Goal: Complete application form: Complete application form

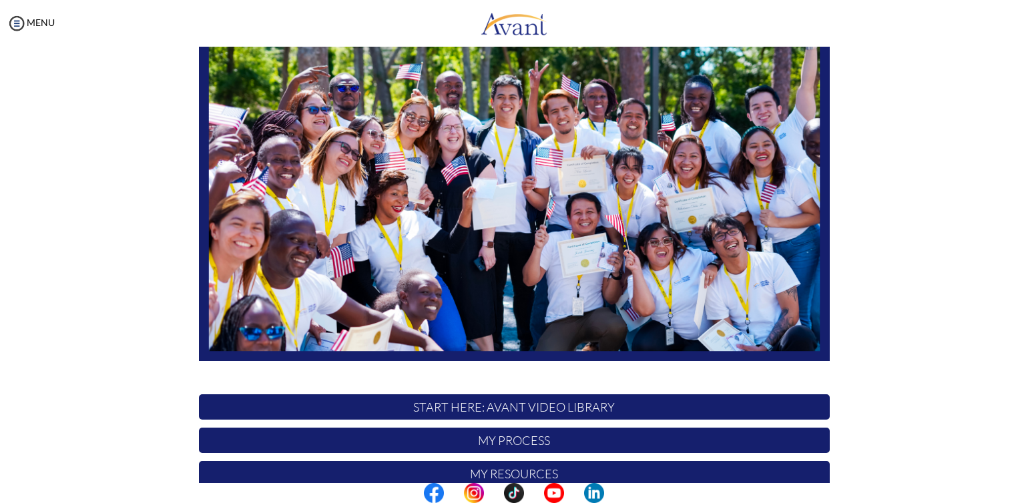
scroll to position [238, 0]
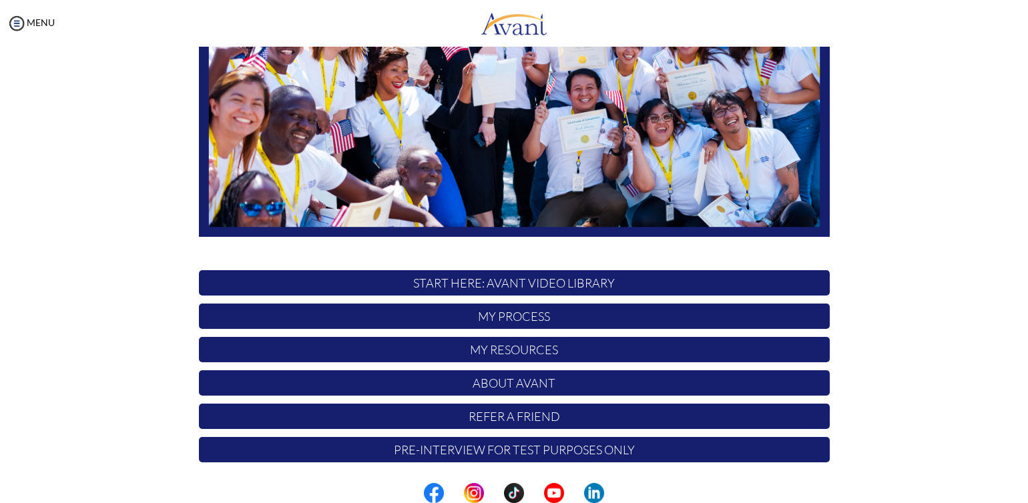
click at [569, 286] on p "START HERE: Avant Video Library" at bounding box center [514, 282] width 631 height 25
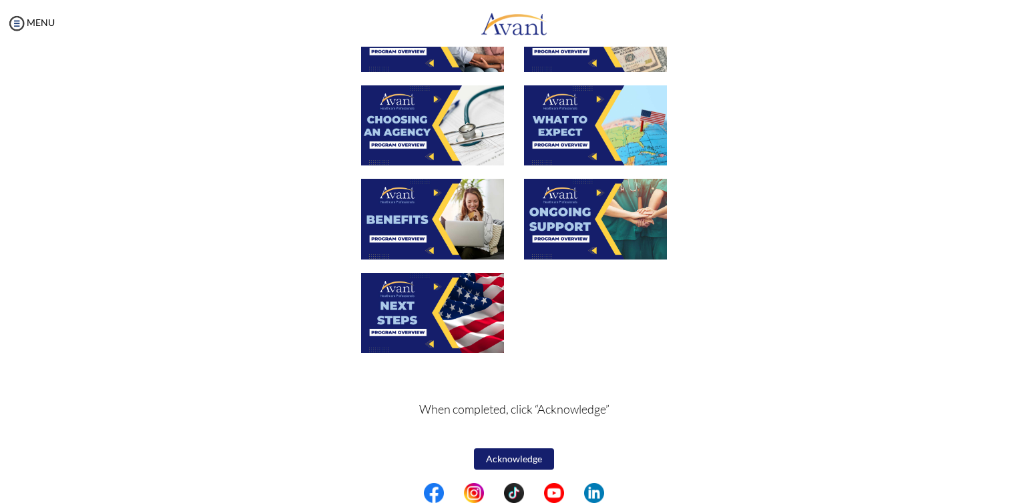
scroll to position [414, 0]
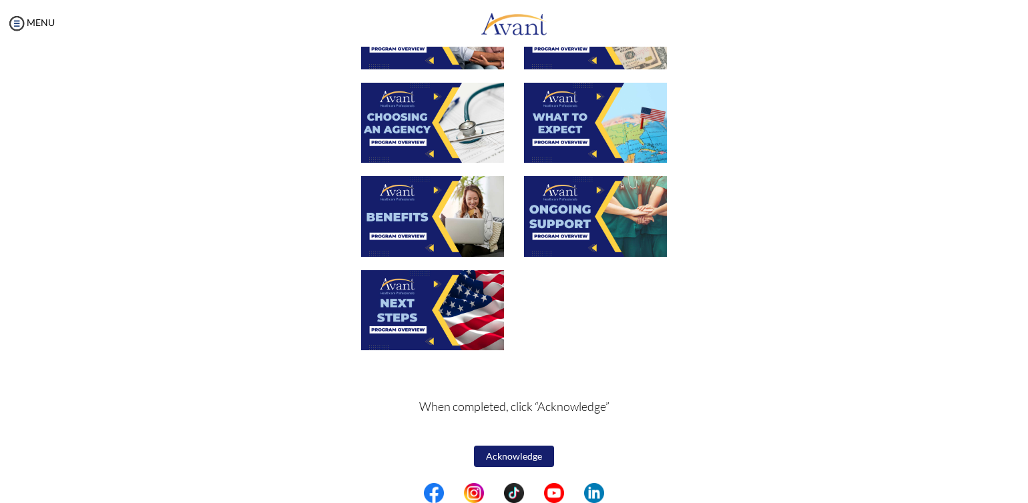
click at [506, 455] on button "Acknowledge" at bounding box center [514, 456] width 80 height 21
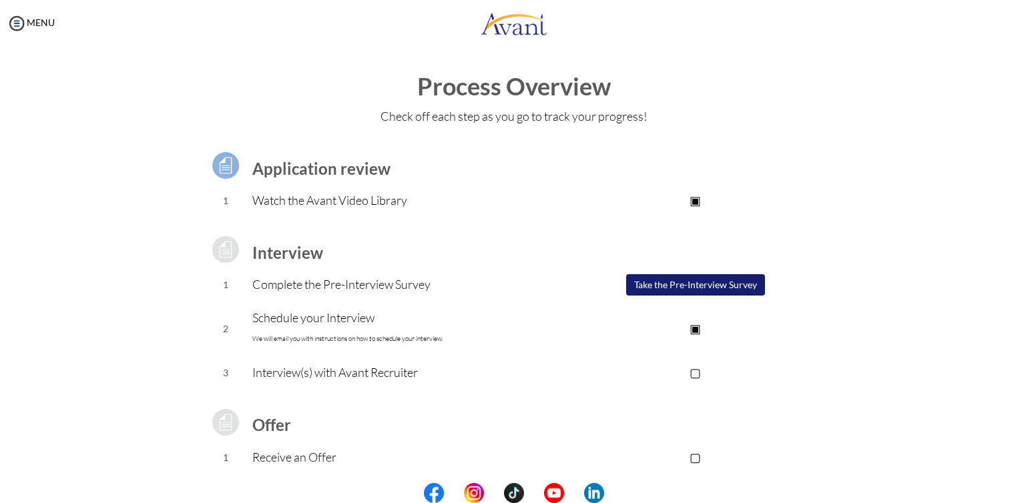
scroll to position [103, 0]
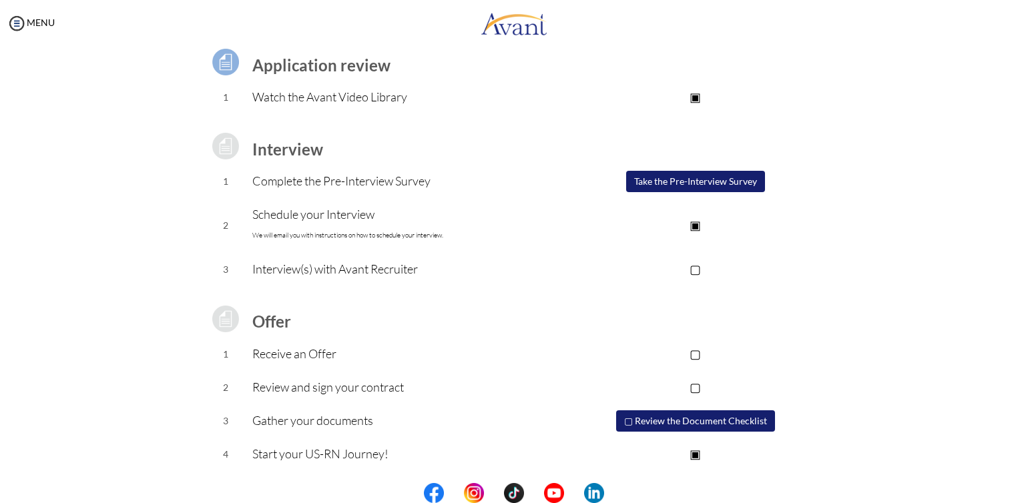
click at [734, 180] on button "Take the Pre-Interview Survey" at bounding box center [695, 181] width 139 height 21
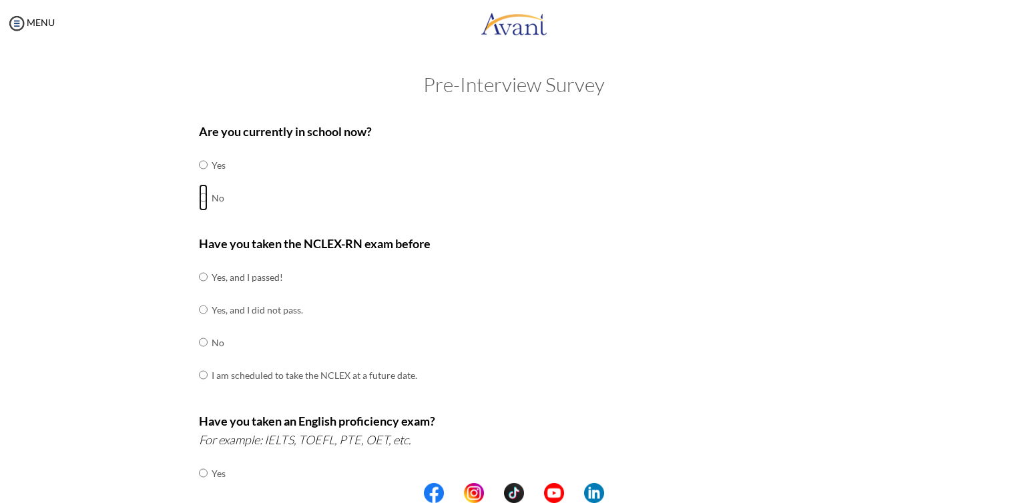
click at [199, 178] on input "radio" at bounding box center [203, 165] width 9 height 27
radio input "true"
click at [199, 276] on input "radio" at bounding box center [203, 277] width 9 height 27
radio input "true"
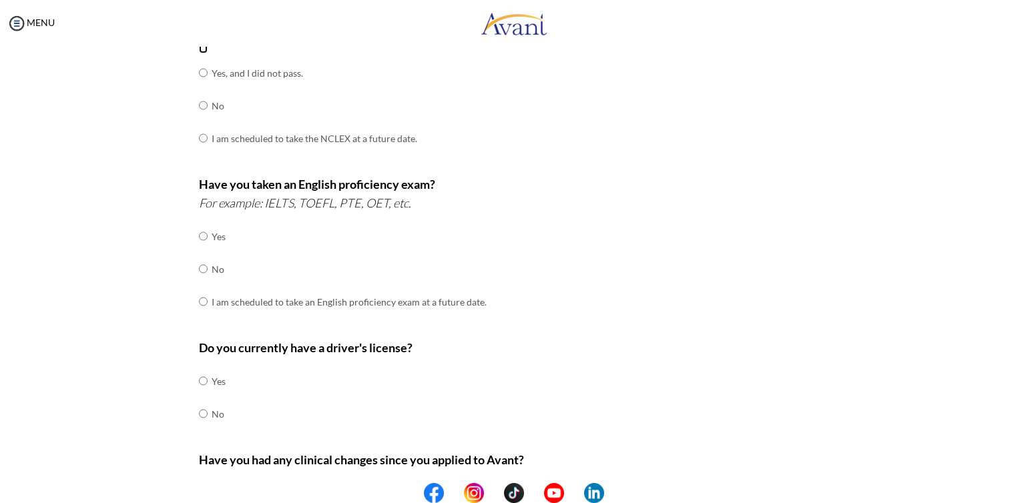
scroll to position [238, 0]
click at [199, 249] on input "radio" at bounding box center [203, 235] width 9 height 27
radio input "true"
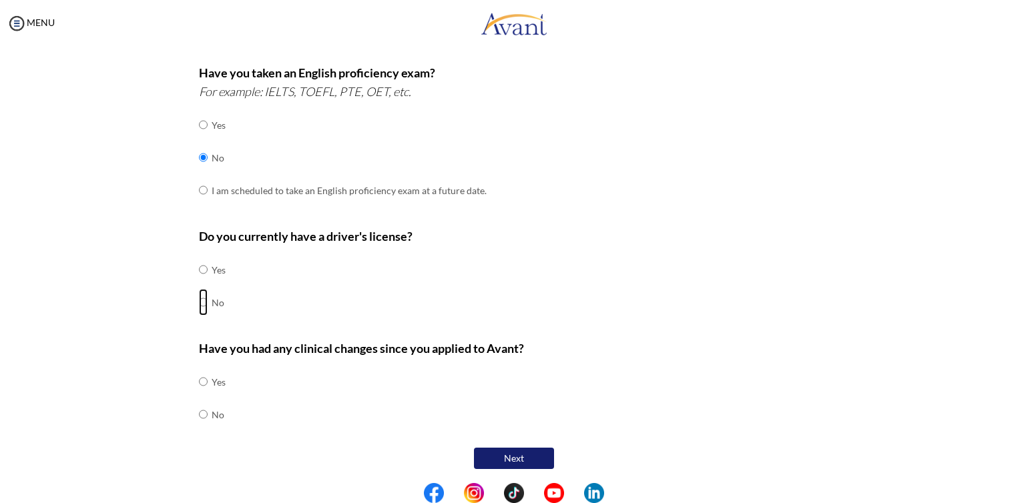
click at [199, 283] on input "radio" at bounding box center [203, 269] width 9 height 27
radio input "true"
click at [199, 395] on input "radio" at bounding box center [203, 381] width 9 height 27
radio input "true"
click at [505, 458] on button "Next" at bounding box center [514, 458] width 80 height 21
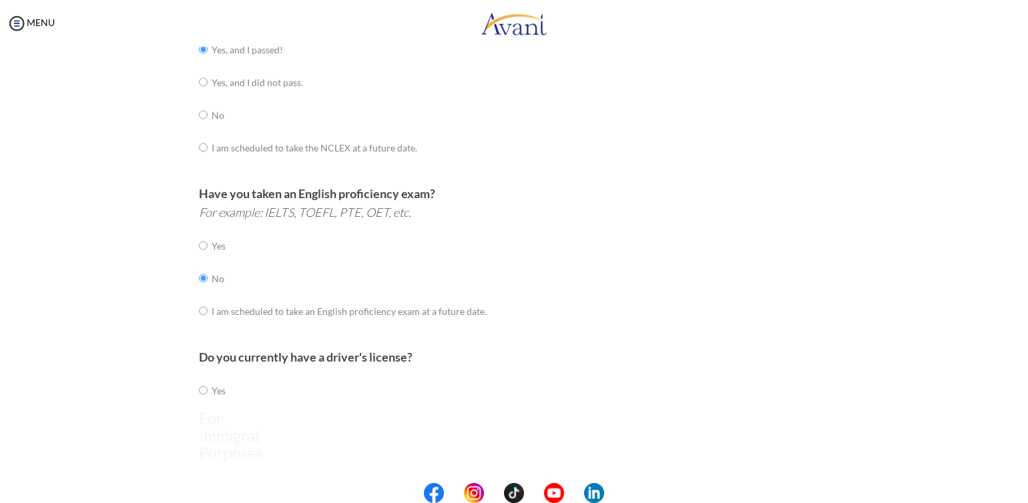
scroll to position [27, 0]
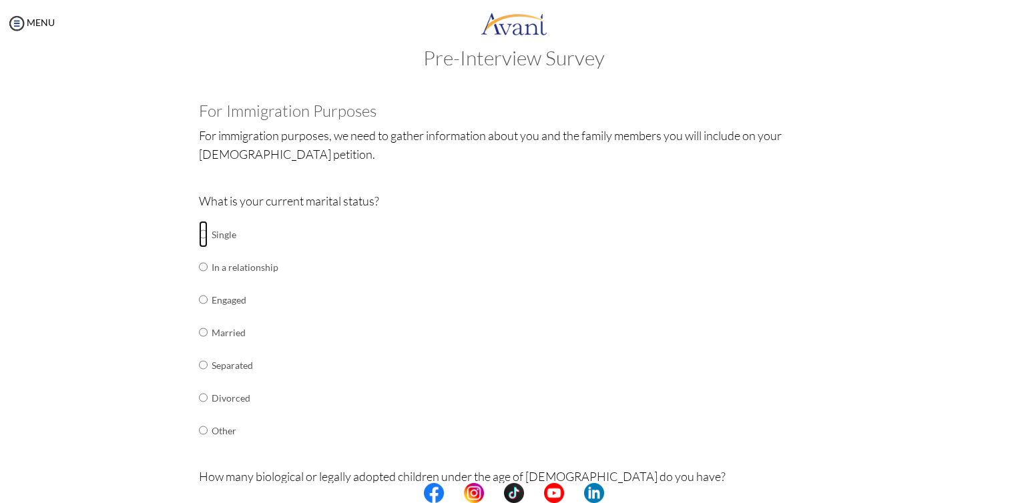
click at [200, 235] on input "radio" at bounding box center [203, 234] width 9 height 27
radio input "true"
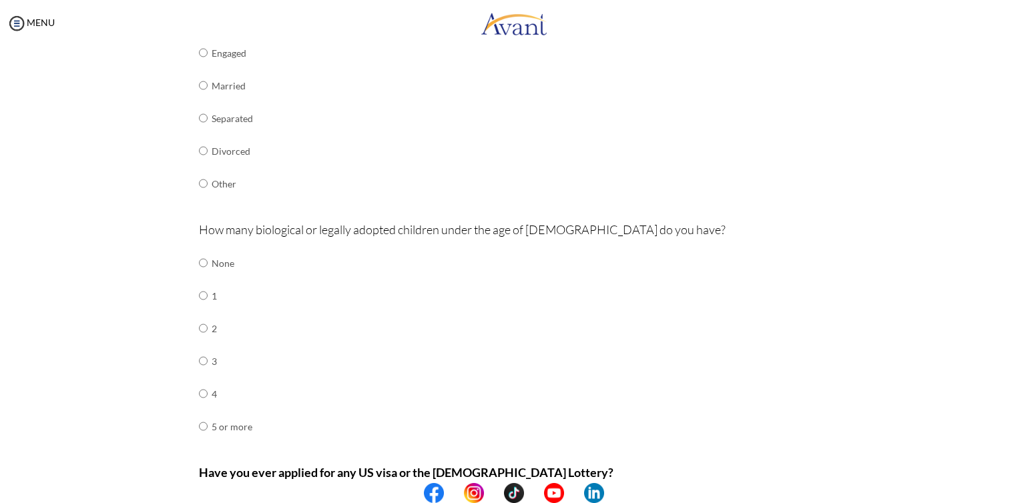
scroll to position [398, 0]
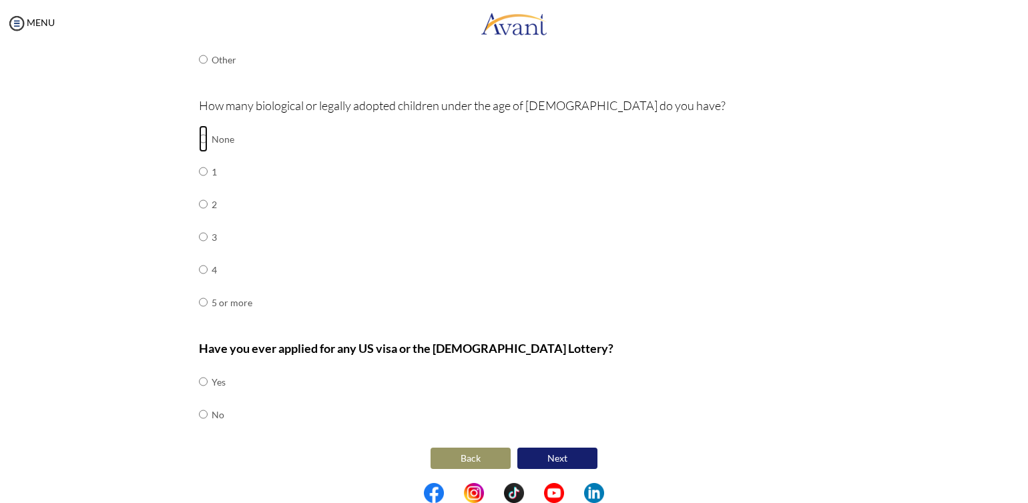
click at [200, 137] on input "radio" at bounding box center [203, 139] width 9 height 27
radio input "true"
click at [200, 395] on input "radio" at bounding box center [203, 381] width 9 height 27
radio input "true"
click at [538, 457] on button "Next" at bounding box center [557, 458] width 80 height 21
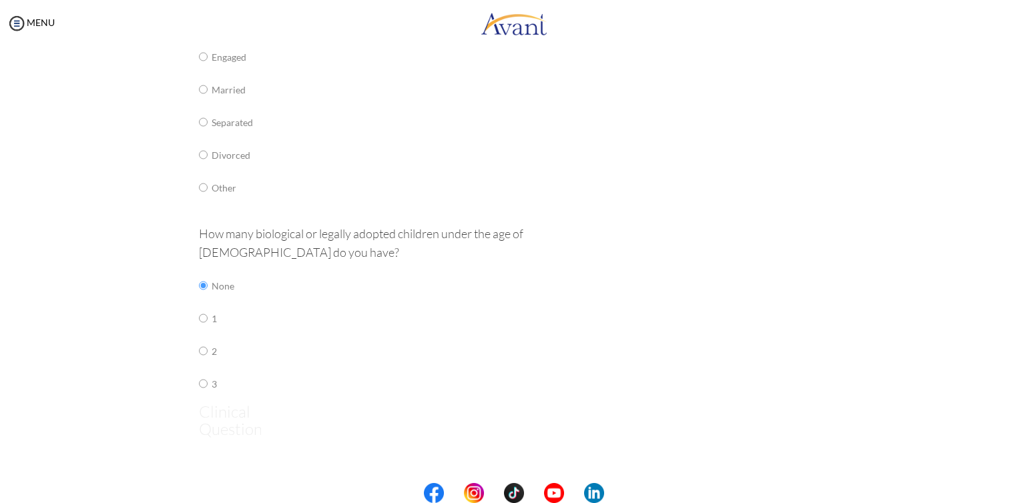
scroll to position [27, 0]
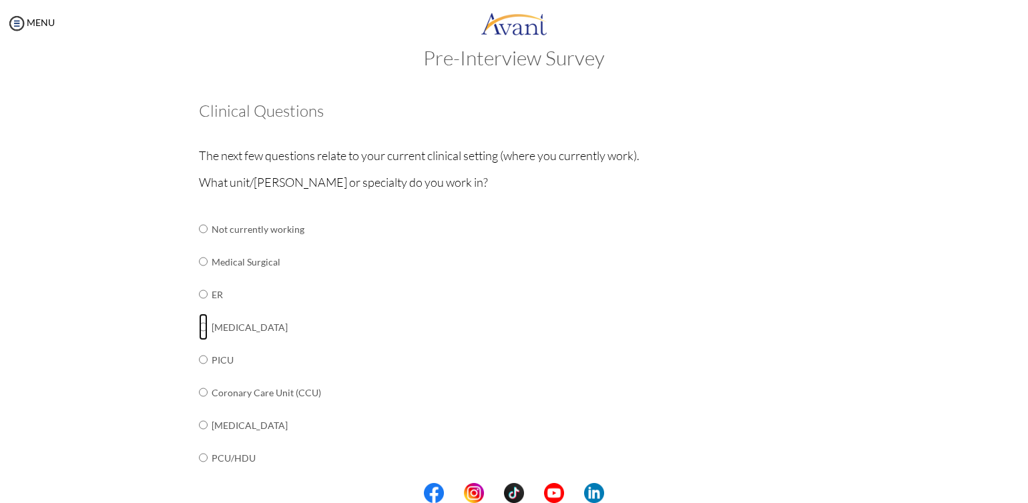
click at [200, 242] on input "radio" at bounding box center [203, 229] width 9 height 27
radio input "true"
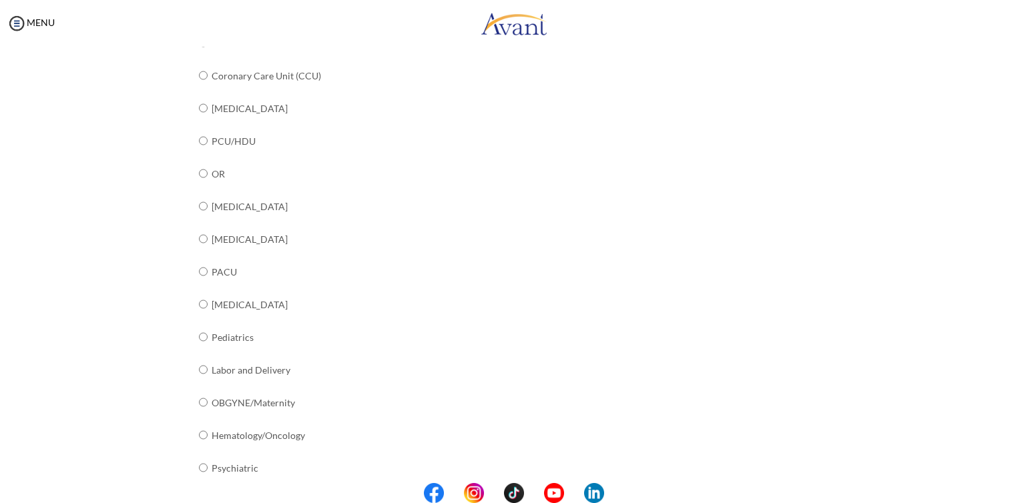
scroll to position [462, 0]
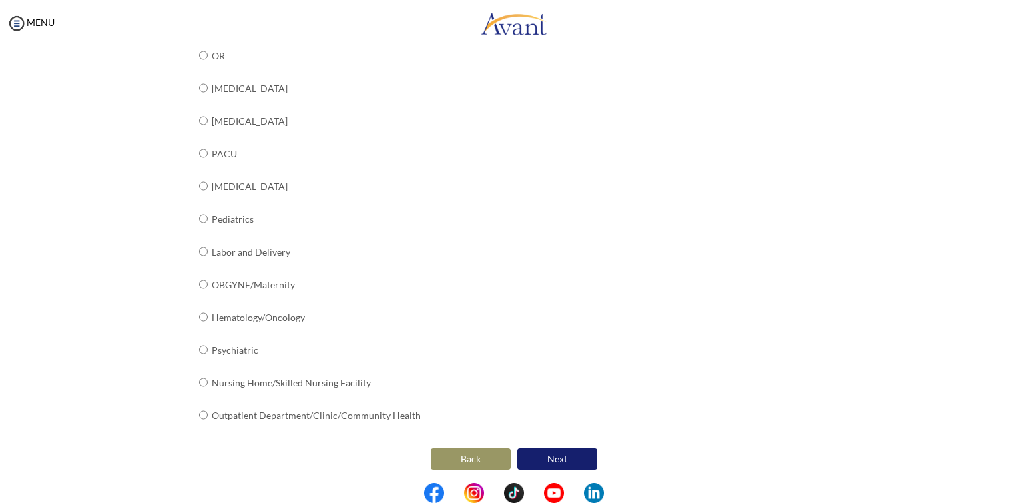
click at [535, 449] on button "Next" at bounding box center [557, 459] width 80 height 21
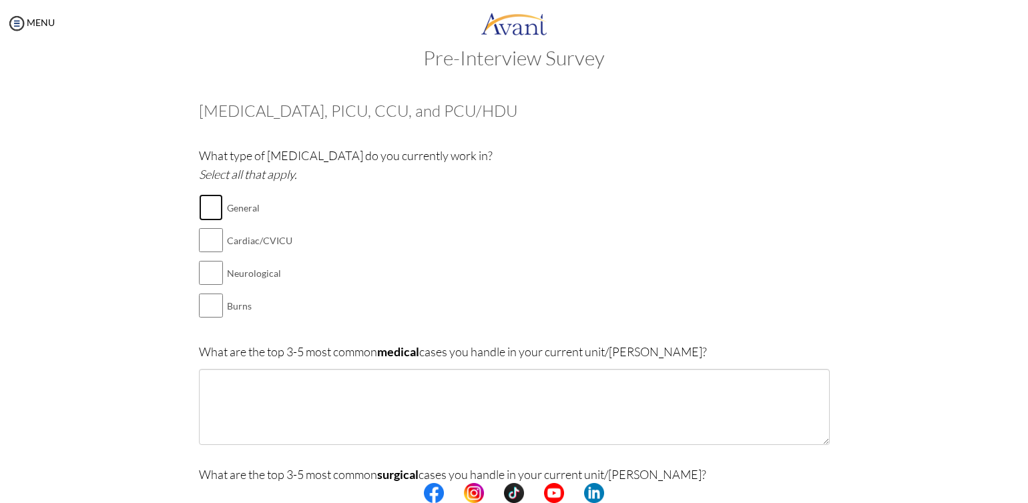
click at [206, 206] on input "checkbox" at bounding box center [211, 207] width 24 height 27
checkbox input "true"
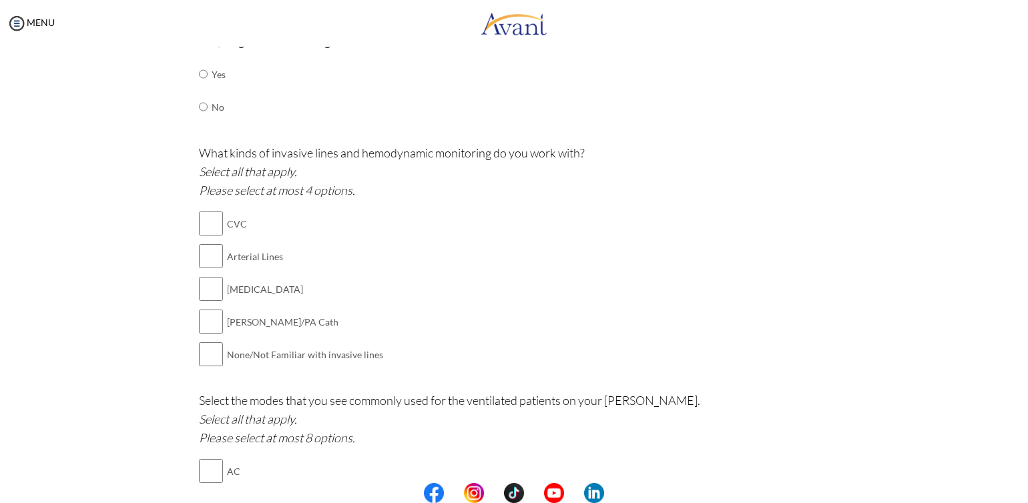
scroll to position [590, 0]
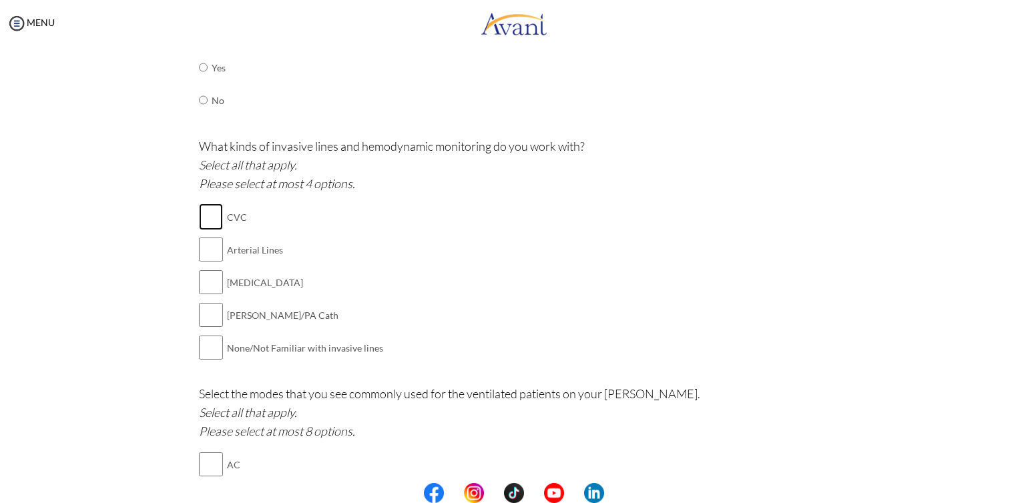
click at [205, 214] on input "checkbox" at bounding box center [211, 217] width 24 height 27
checkbox input "true"
click at [211, 255] on input "checkbox" at bounding box center [211, 249] width 24 height 27
checkbox input "true"
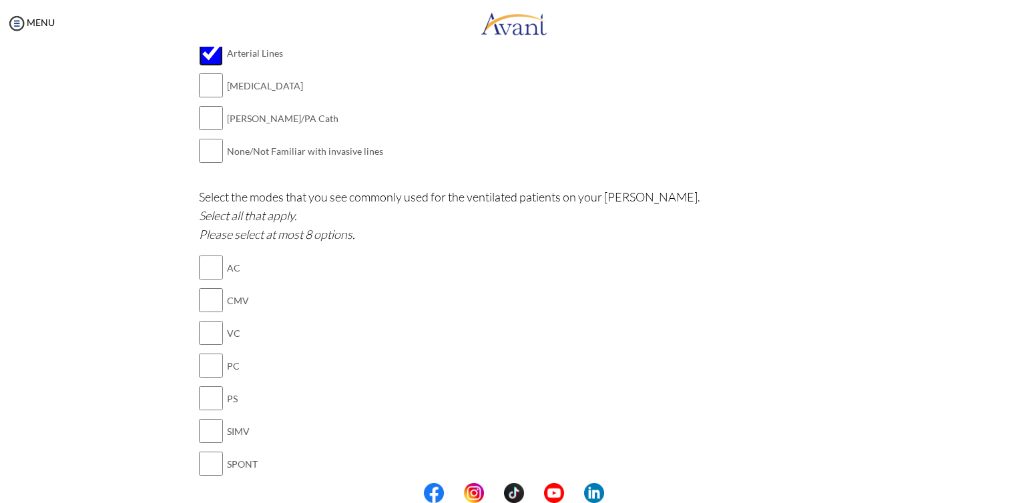
scroll to position [788, 0]
click at [211, 274] on input "checkbox" at bounding box center [211, 267] width 24 height 27
checkbox input "true"
click at [208, 336] on input "checkbox" at bounding box center [211, 332] width 24 height 27
checkbox input "true"
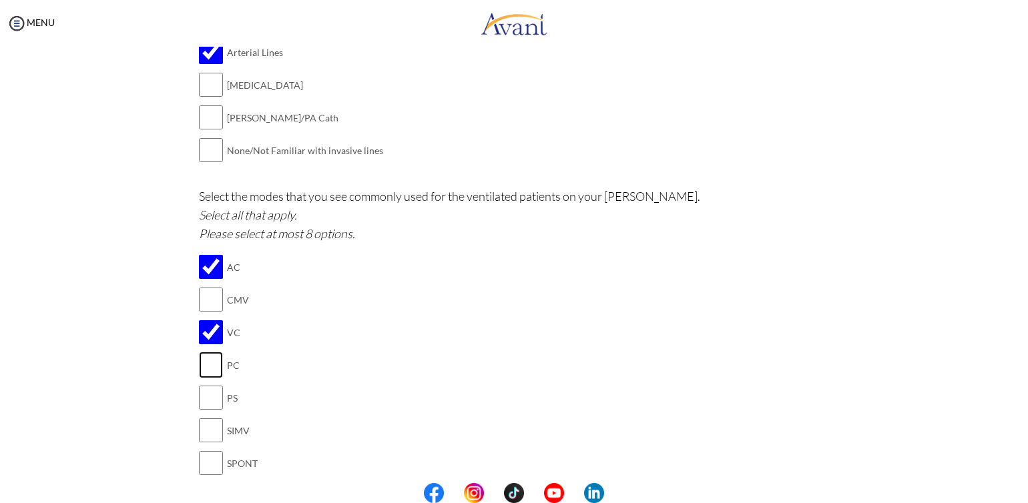
click at [212, 357] on input "checkbox" at bounding box center [211, 365] width 24 height 27
checkbox input "true"
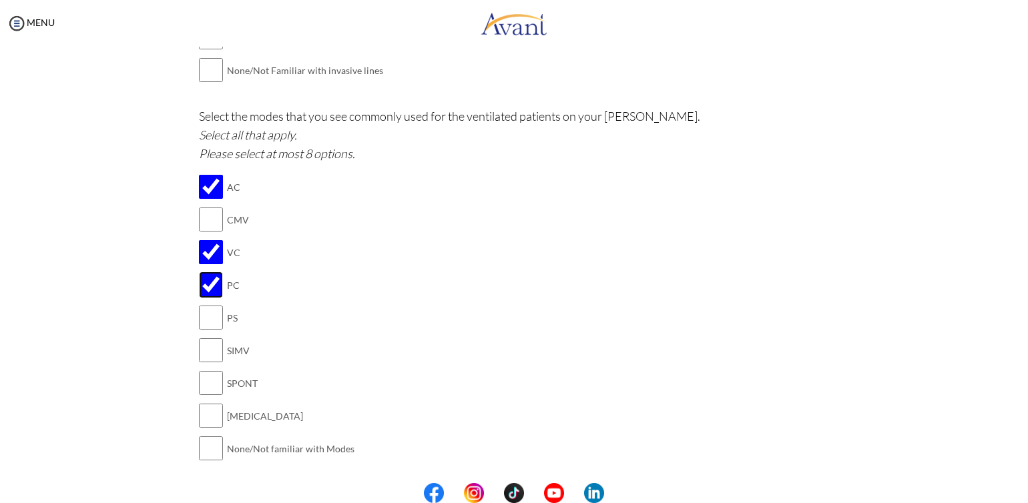
scroll to position [868, 0]
click at [204, 328] on input "checkbox" at bounding box center [211, 317] width 24 height 27
checkbox input "true"
click at [206, 350] on input "checkbox" at bounding box center [211, 350] width 24 height 27
checkbox input "true"
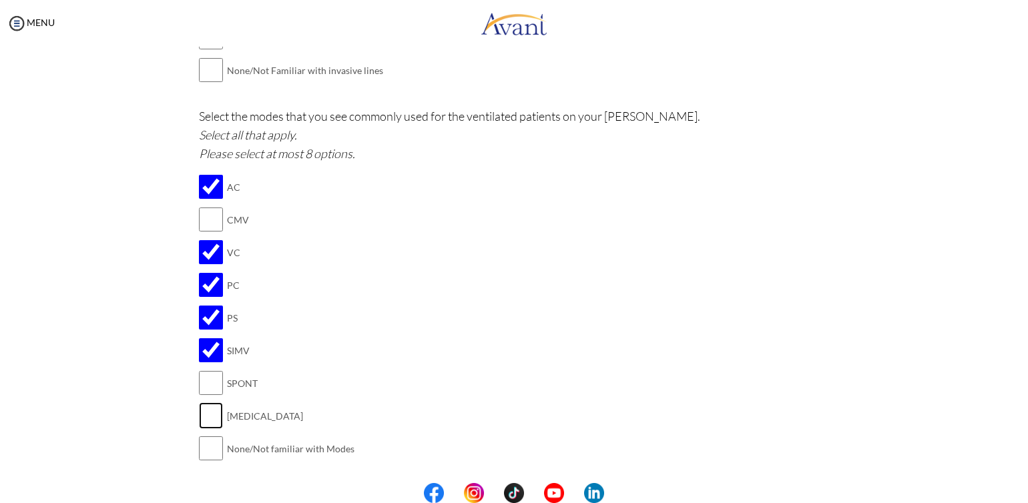
click at [210, 411] on input "checkbox" at bounding box center [211, 416] width 24 height 27
checkbox input "true"
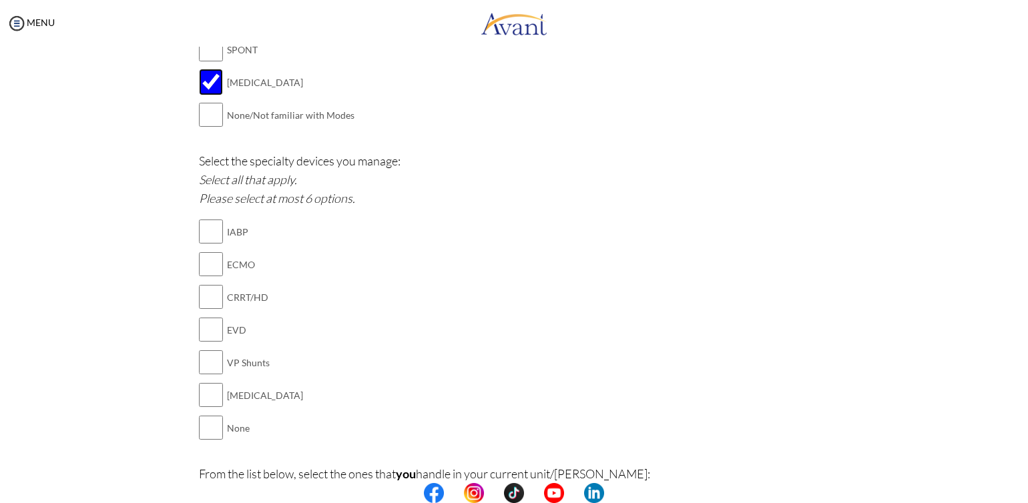
scroll to position [1199, 0]
click at [201, 332] on input "checkbox" at bounding box center [211, 332] width 24 height 27
checkbox input "true"
click at [200, 387] on input "checkbox" at bounding box center [211, 398] width 24 height 27
checkbox input "true"
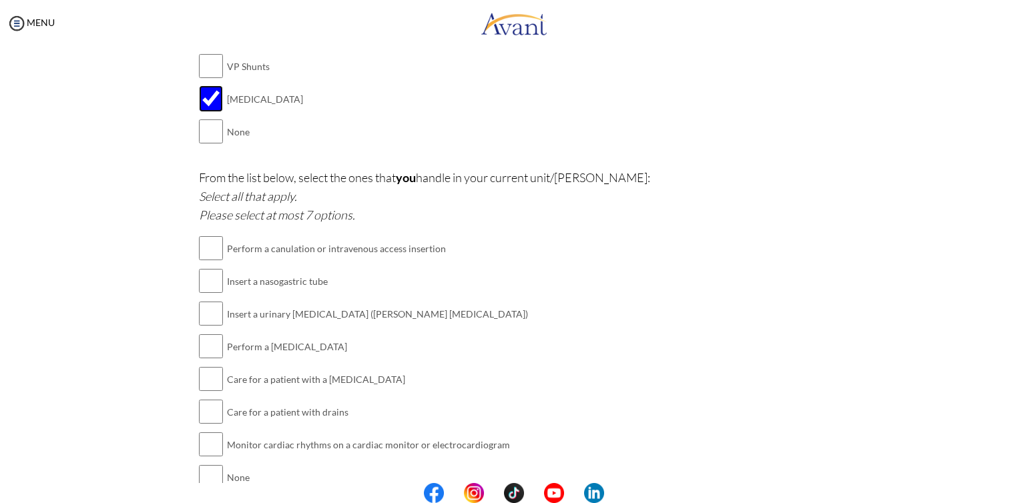
scroll to position [1557, 0]
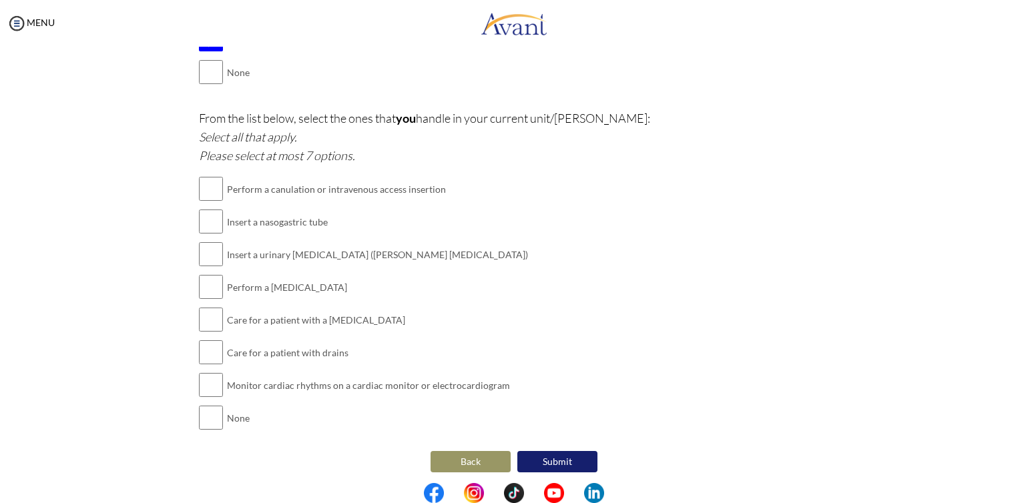
click at [227, 206] on td "Insert a nasogastric tube" at bounding box center [377, 222] width 301 height 33
click at [207, 190] on input "checkbox" at bounding box center [211, 189] width 24 height 27
checkbox input "true"
click at [206, 218] on input "checkbox" at bounding box center [211, 221] width 24 height 27
checkbox input "true"
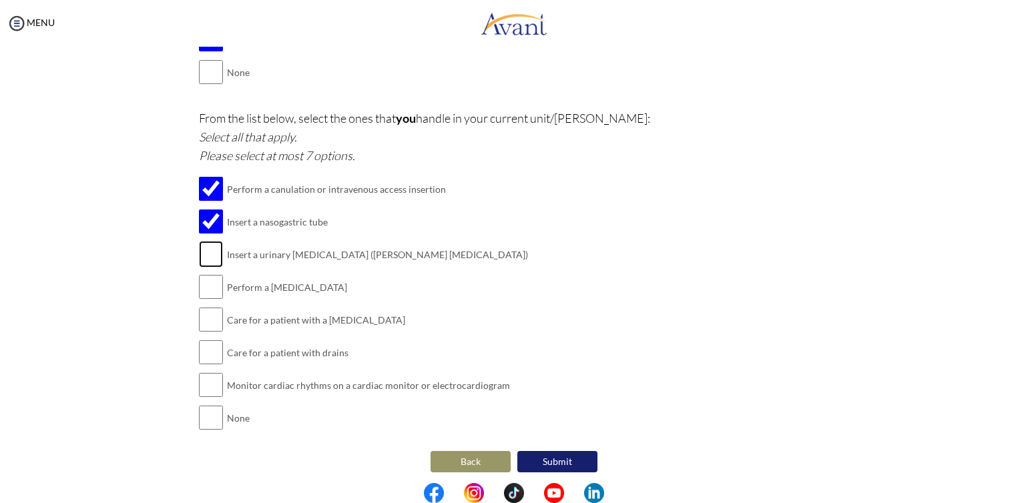
click at [202, 250] on input "checkbox" at bounding box center [211, 254] width 24 height 27
checkbox input "true"
click at [201, 288] on input "checkbox" at bounding box center [211, 287] width 24 height 27
checkbox input "true"
click at [206, 322] on input "checkbox" at bounding box center [211, 319] width 24 height 27
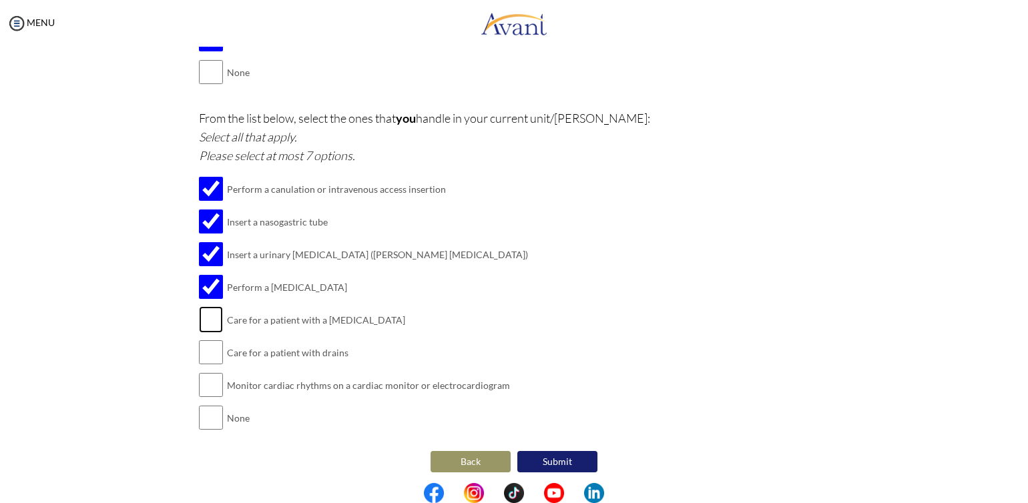
checkbox input "true"
click at [208, 354] on input "checkbox" at bounding box center [211, 352] width 24 height 27
checkbox input "true"
click at [211, 385] on input "checkbox" at bounding box center [211, 385] width 24 height 27
checkbox input "true"
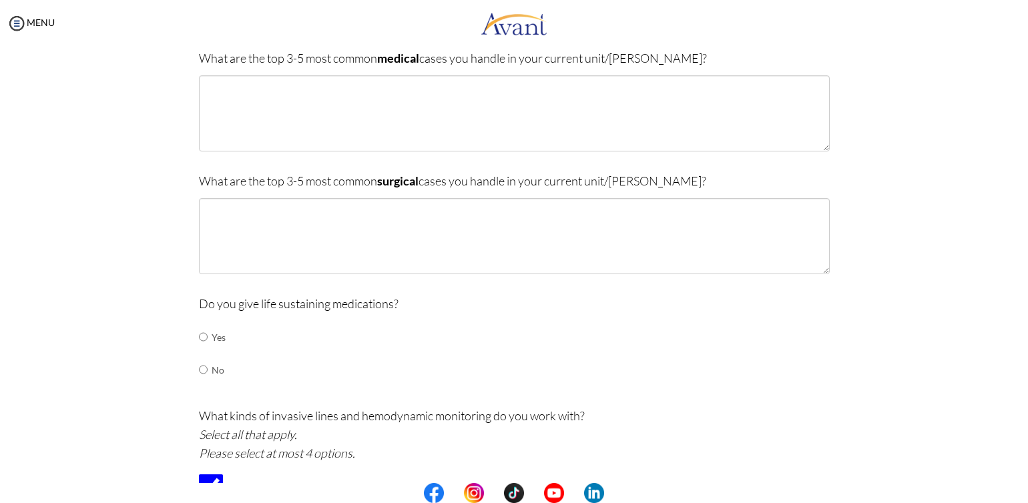
scroll to position [319, 0]
click at [199, 339] on input "radio" at bounding box center [203, 338] width 9 height 27
radio input "true"
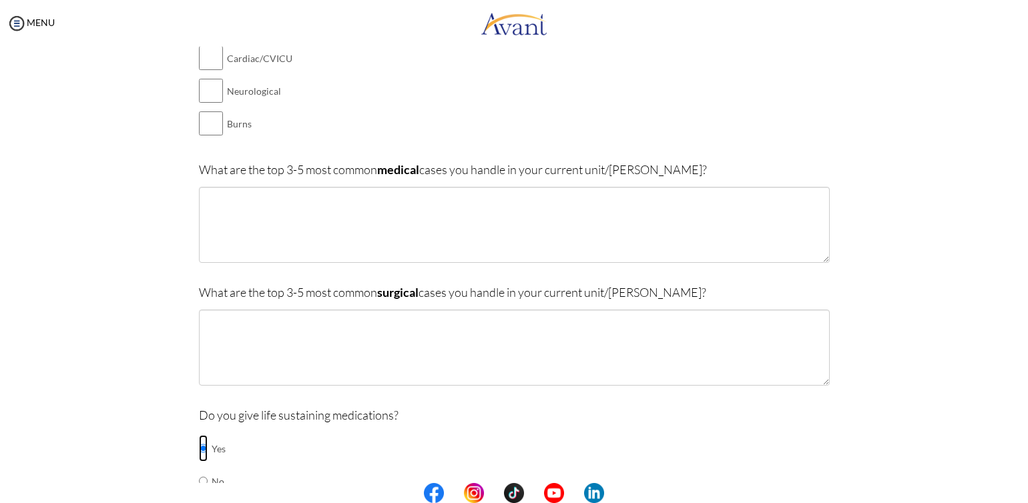
scroll to position [207, 0]
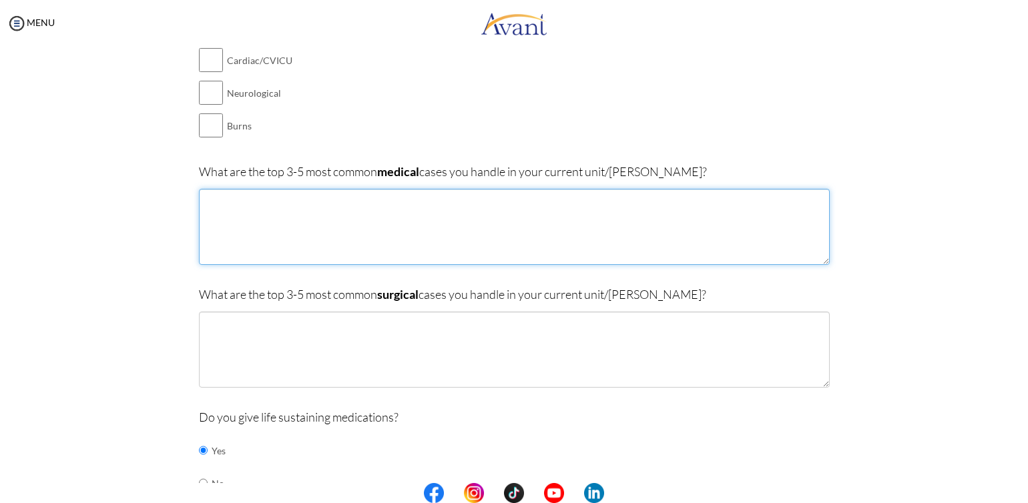
click at [243, 206] on textarea at bounding box center [514, 227] width 631 height 76
click at [202, 197] on textarea "[MEDICAL_DATA], [MEDICAL_DATA]," at bounding box center [514, 227] width 631 height 76
click at [356, 198] on textarea "Bronchial [MEDICAL_DATA], [MEDICAL_DATA], [MEDICAL_DATA]," at bounding box center [514, 227] width 631 height 76
type textarea "Bronchial [MEDICAL_DATA], [MEDICAL_DATA], [MEDICAL_DATA] exacerbation, [GEOGRAP…"
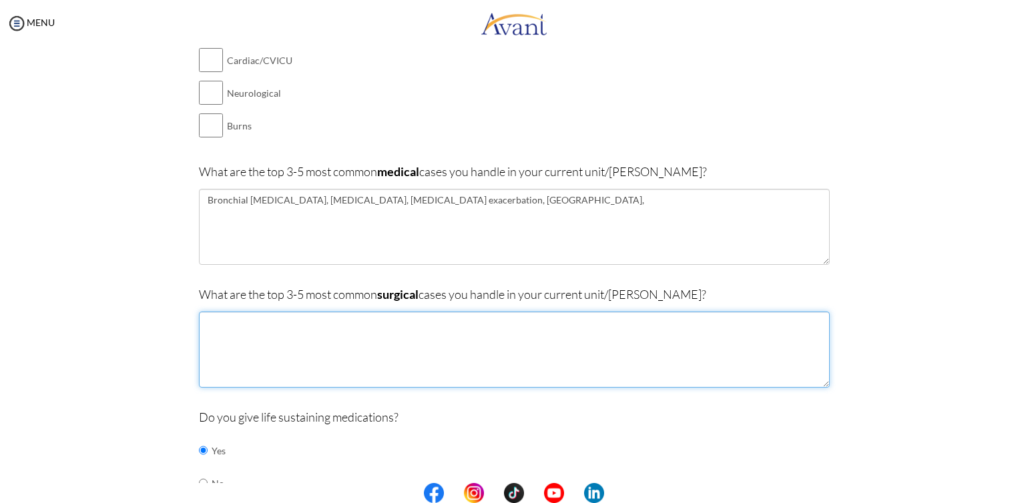
click at [303, 329] on textarea at bounding box center [514, 350] width 631 height 76
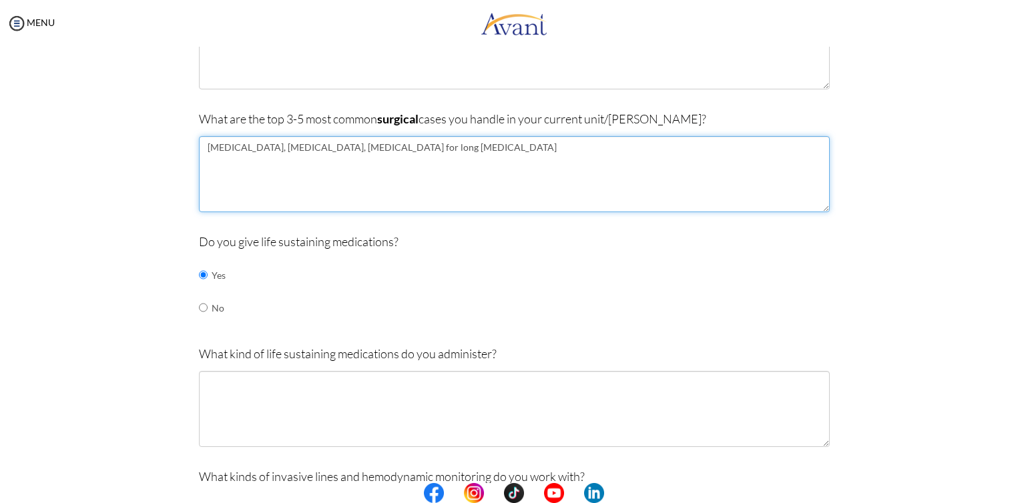
scroll to position [383, 0]
type textarea "[MEDICAL_DATA], [MEDICAL_DATA], [MEDICAL_DATA] for long [MEDICAL_DATA]"
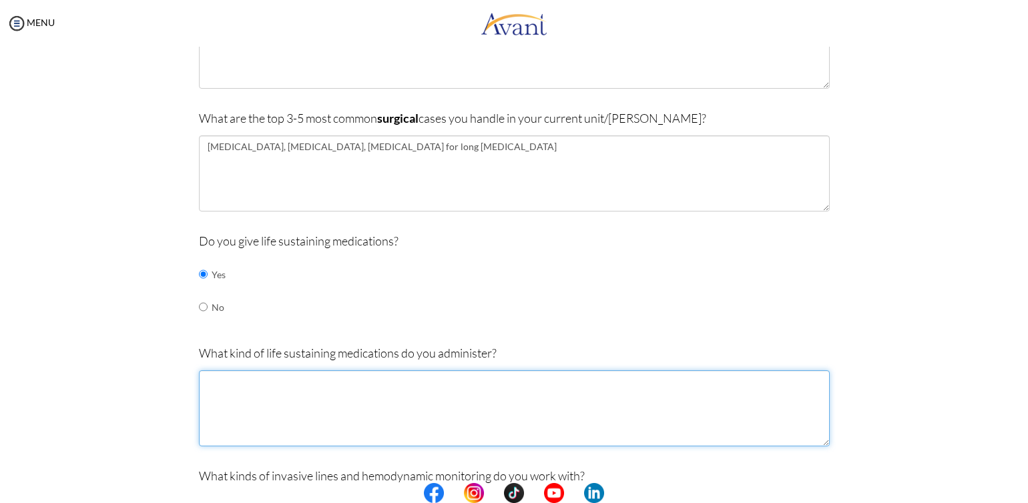
click at [264, 393] on textarea at bounding box center [514, 409] width 631 height 76
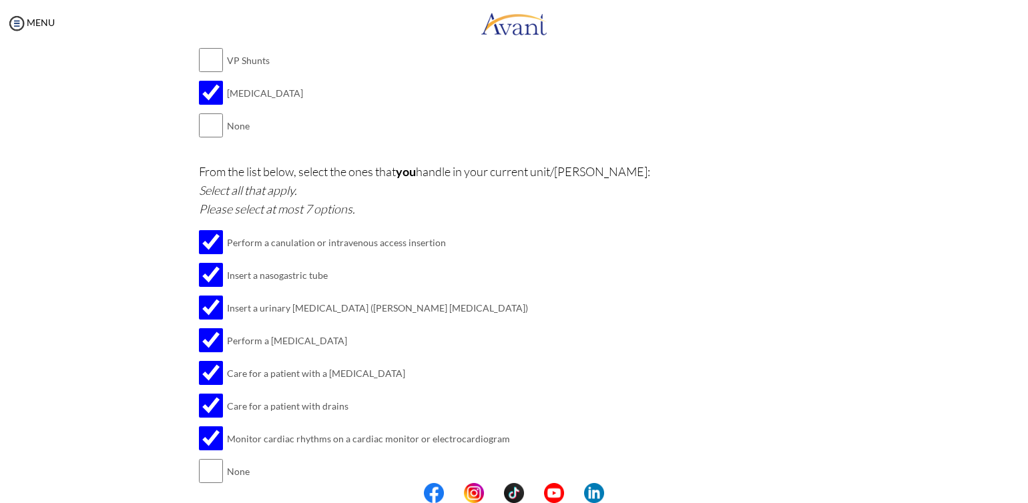
scroll to position [1680, 0]
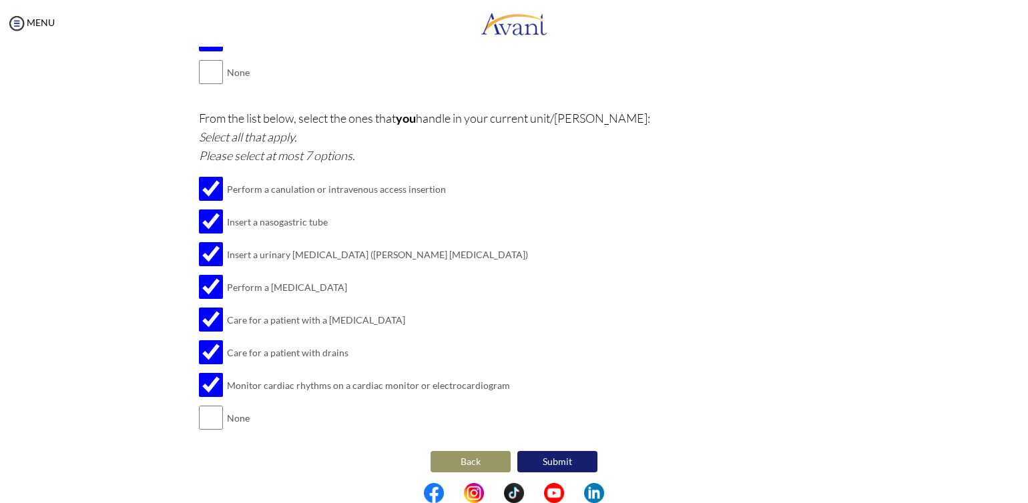
type textarea "[MEDICAL_DATA], [MEDICAL_DATA], [MEDICAL_DATA], [MEDICAL_DATA], [MEDICAL_DATA],…"
click at [569, 451] on button "Submit" at bounding box center [557, 461] width 80 height 21
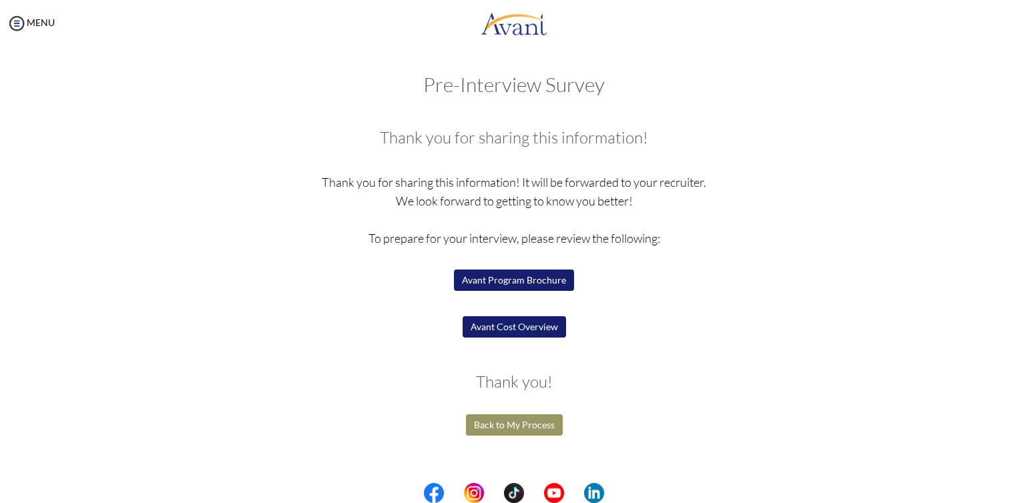
click at [537, 278] on button "Avant Program Brochure" at bounding box center [514, 280] width 120 height 21
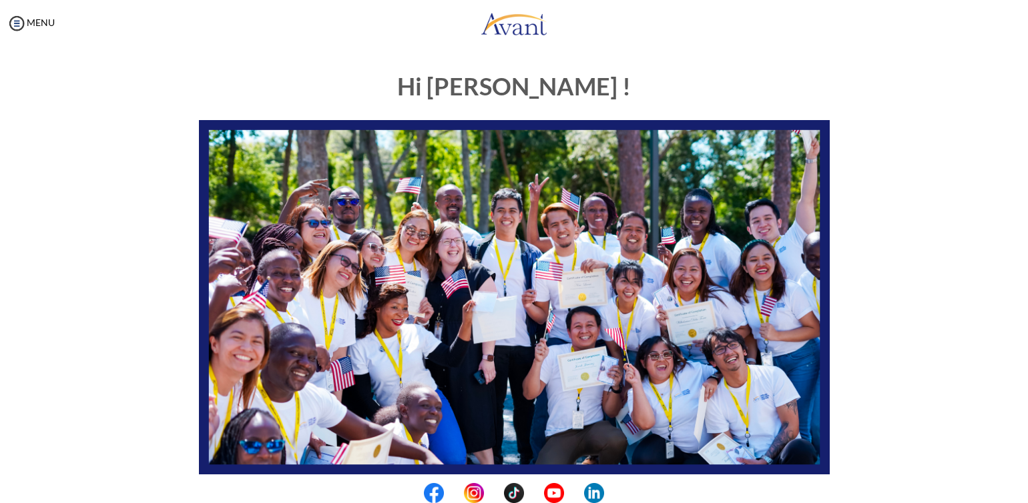
scroll to position [238, 0]
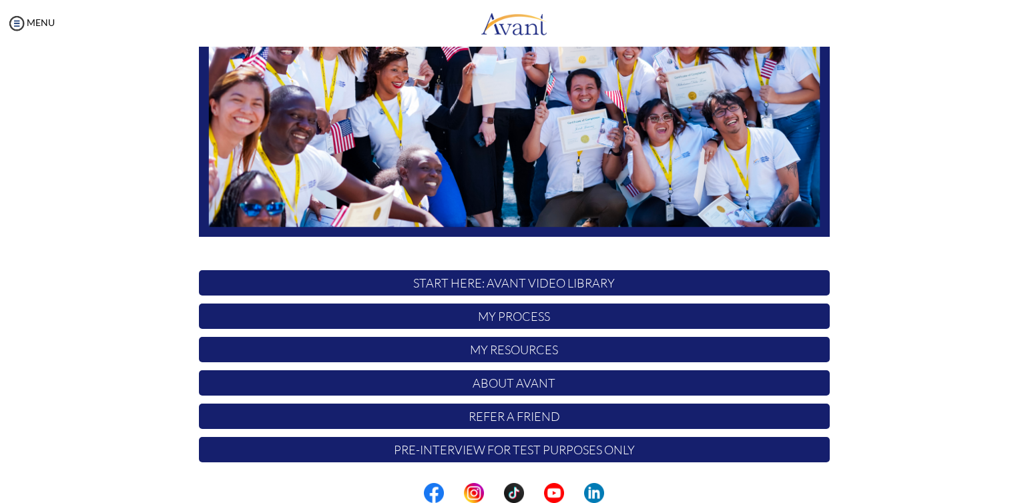
click at [523, 282] on p "START HERE: Avant Video Library" at bounding box center [514, 282] width 631 height 25
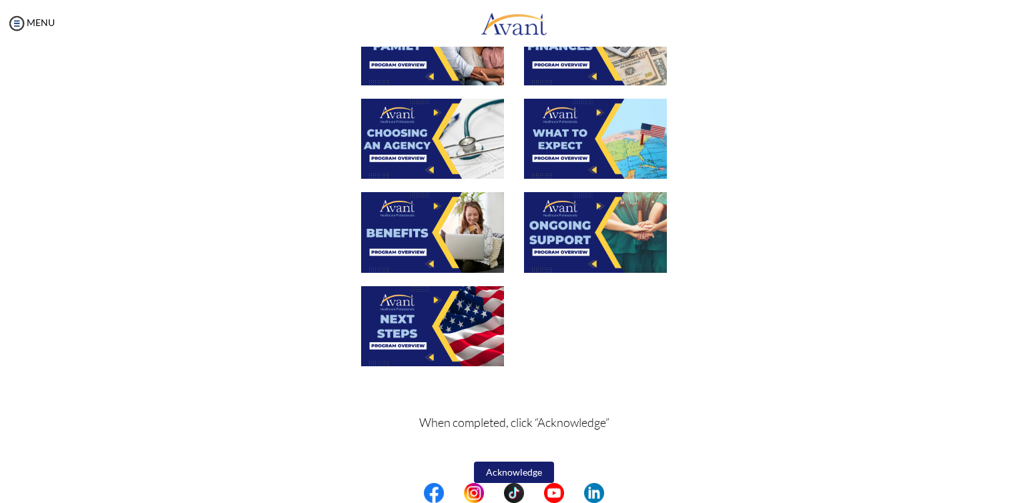
scroll to position [414, 0]
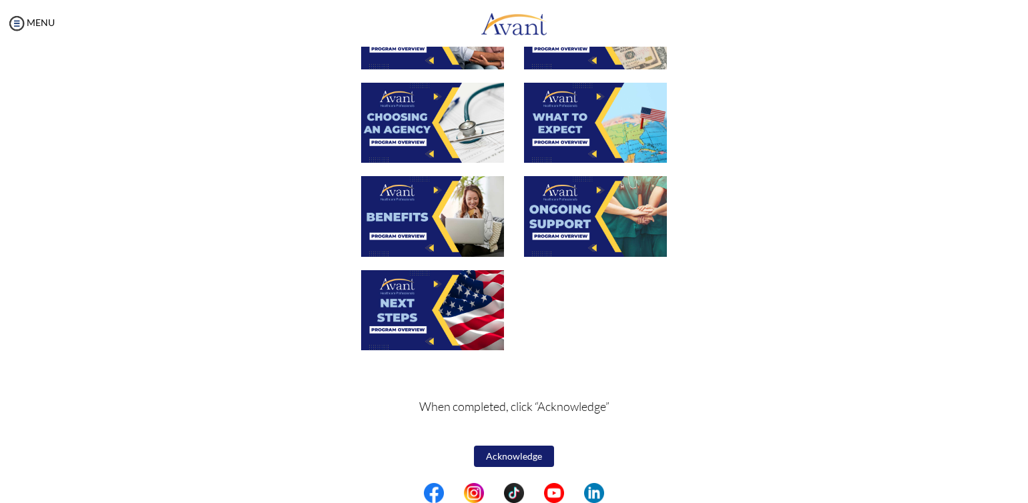
click at [545, 457] on button "Acknowledge" at bounding box center [514, 456] width 80 height 21
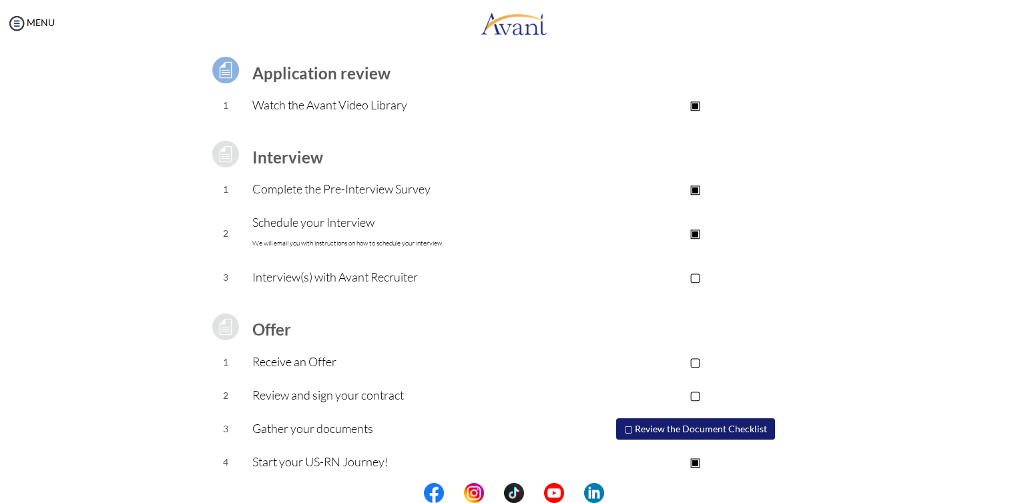
scroll to position [103, 0]
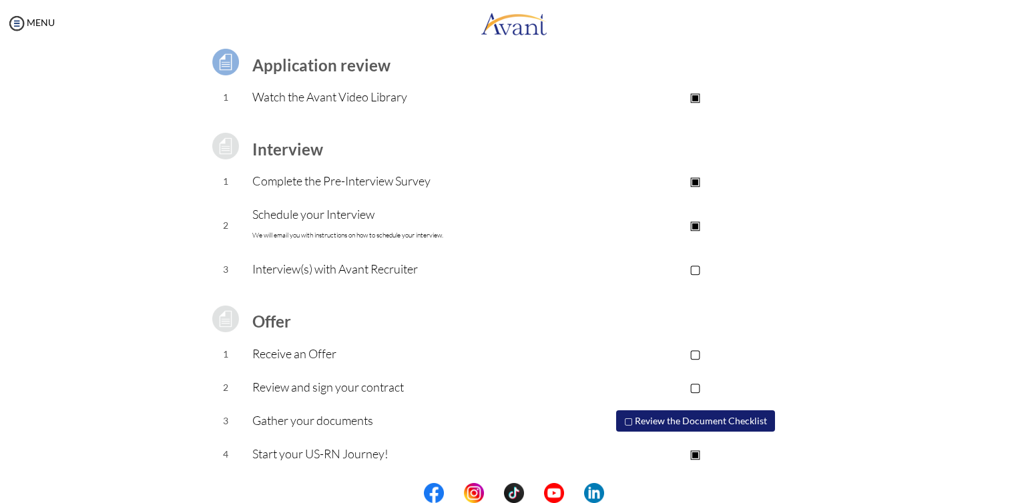
click at [697, 267] on p "▢" at bounding box center [695, 269] width 268 height 19
click at [697, 353] on p "▢" at bounding box center [695, 353] width 268 height 19
click at [698, 387] on p "▢" at bounding box center [695, 387] width 268 height 19
click at [688, 419] on button "▢ Review the Document Checklist" at bounding box center [695, 421] width 159 height 21
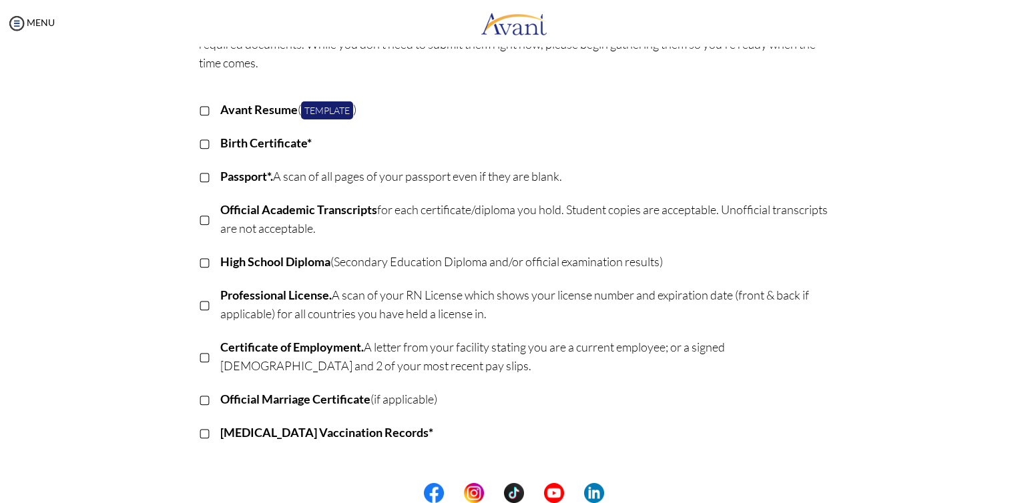
scroll to position [0, 0]
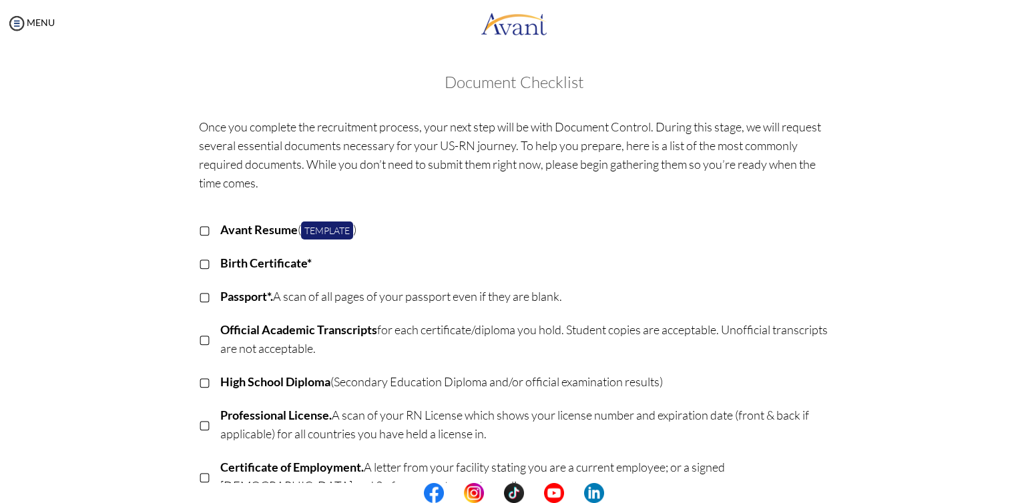
click at [200, 228] on p "▢" at bounding box center [204, 229] width 11 height 19
click at [210, 261] on td at bounding box center [215, 263] width 10 height 33
click at [200, 262] on p "▢" at bounding box center [204, 263] width 11 height 19
click at [199, 299] on p "▢" at bounding box center [204, 296] width 11 height 19
click at [199, 338] on p "▢" at bounding box center [204, 339] width 11 height 19
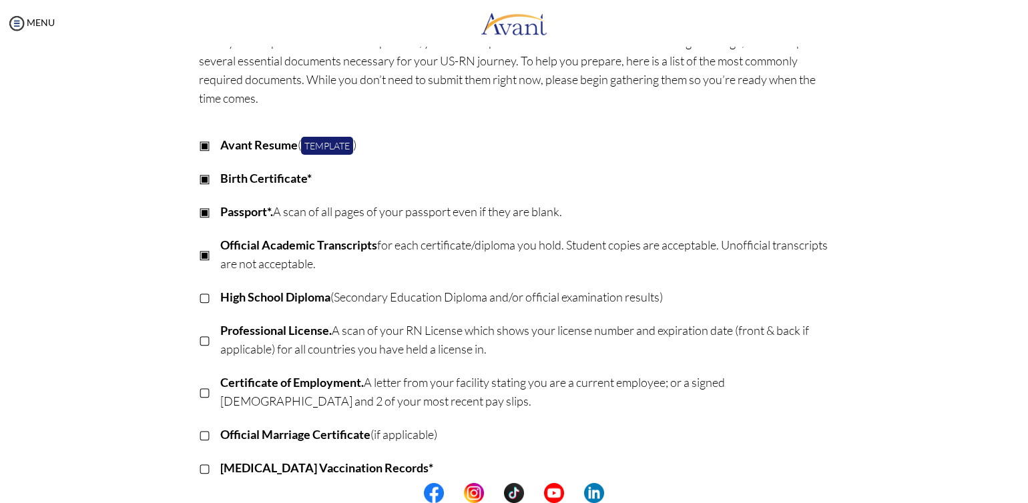
scroll to position [85, 0]
click at [199, 298] on p "▢" at bounding box center [204, 296] width 11 height 19
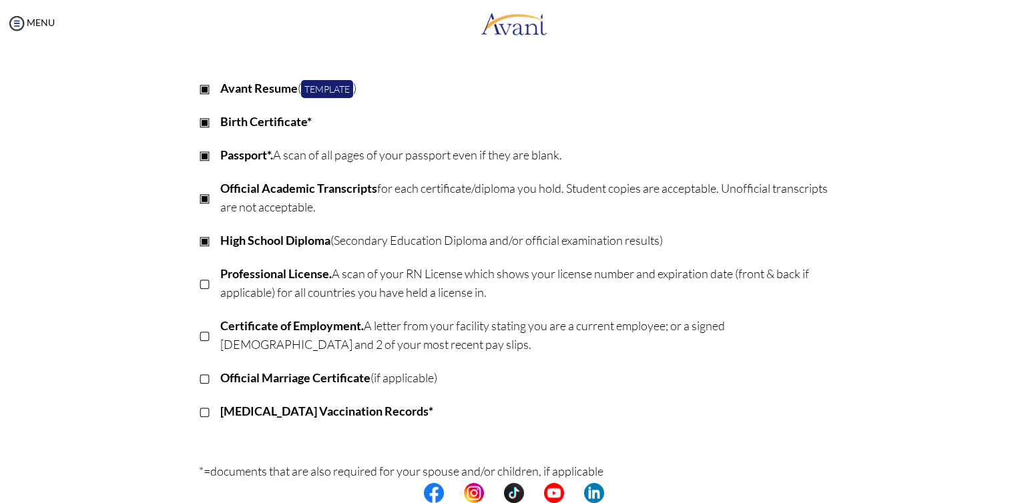
scroll to position [142, 0]
click at [200, 280] on p "▢" at bounding box center [204, 283] width 11 height 19
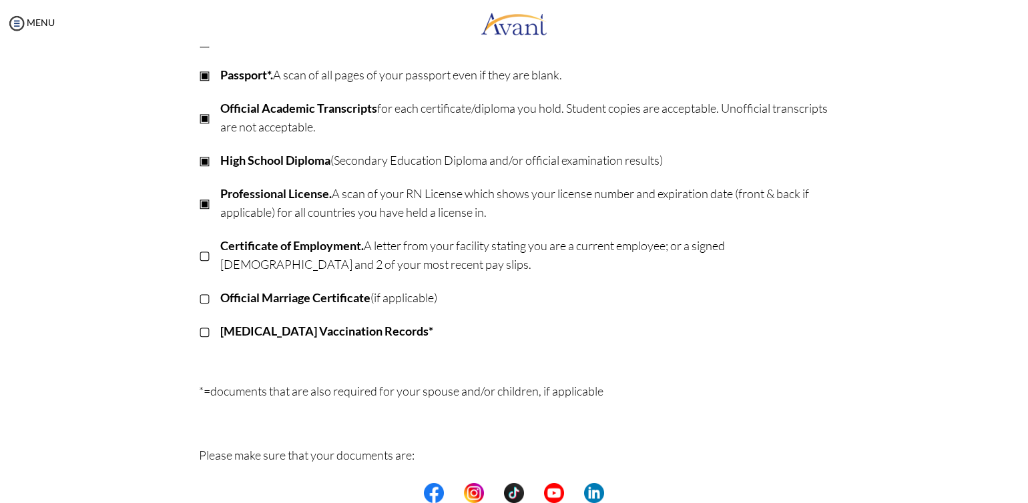
scroll to position [232, 0]
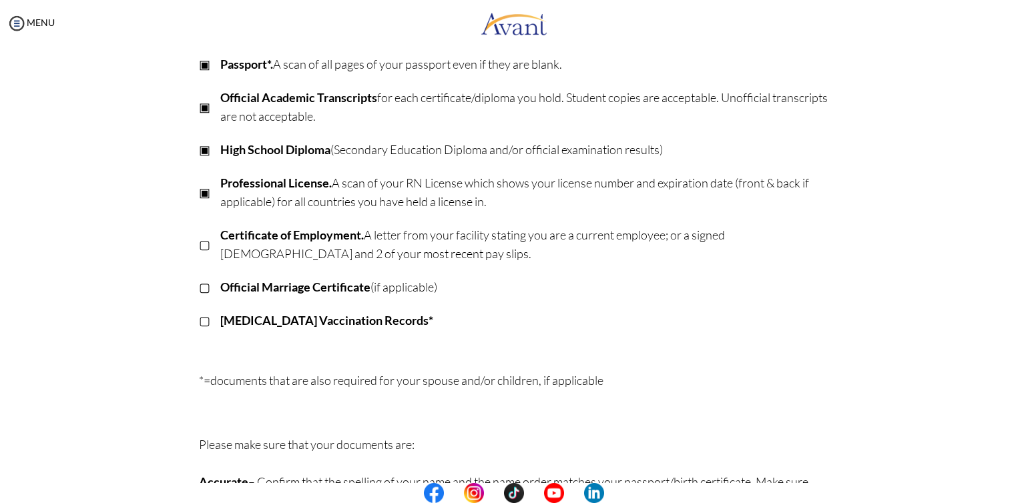
click at [200, 318] on p "▢" at bounding box center [204, 320] width 11 height 19
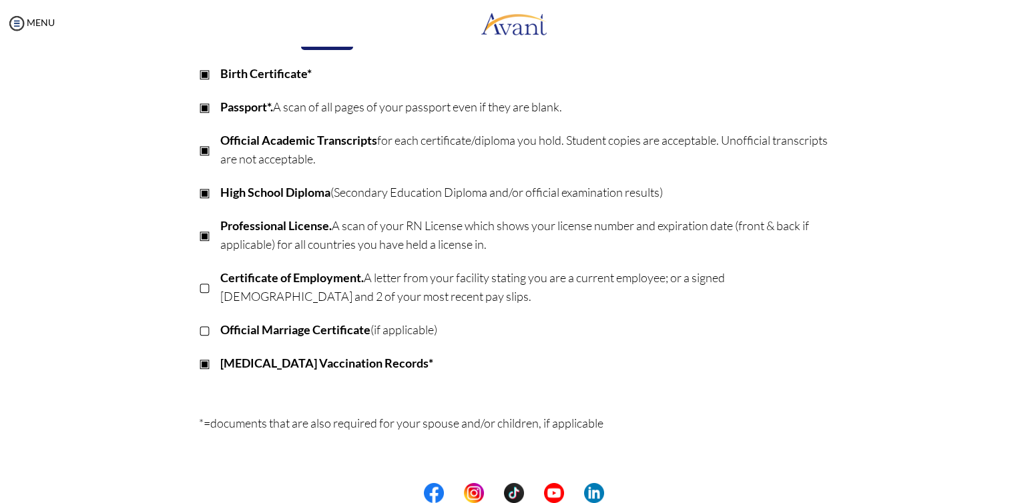
scroll to position [188, 0]
click at [202, 291] on p "▢" at bounding box center [204, 288] width 11 height 19
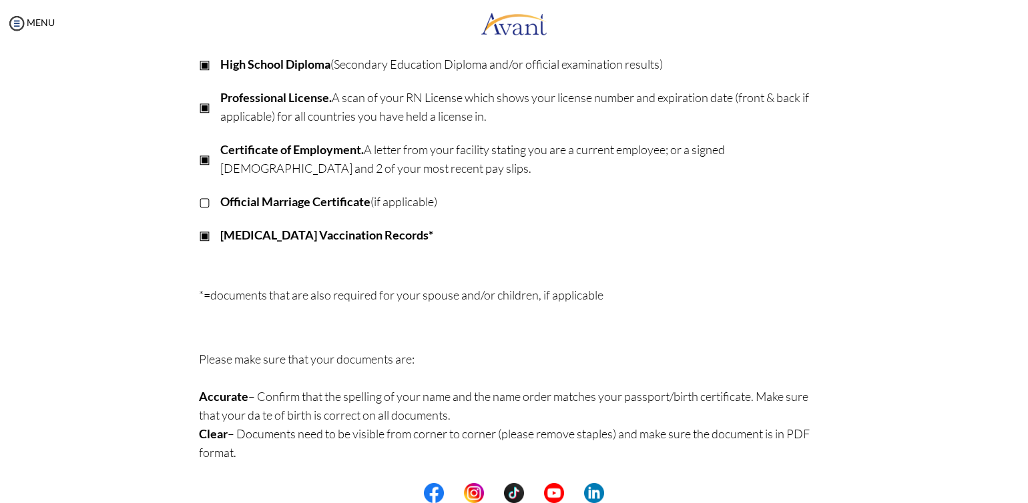
scroll to position [0, 0]
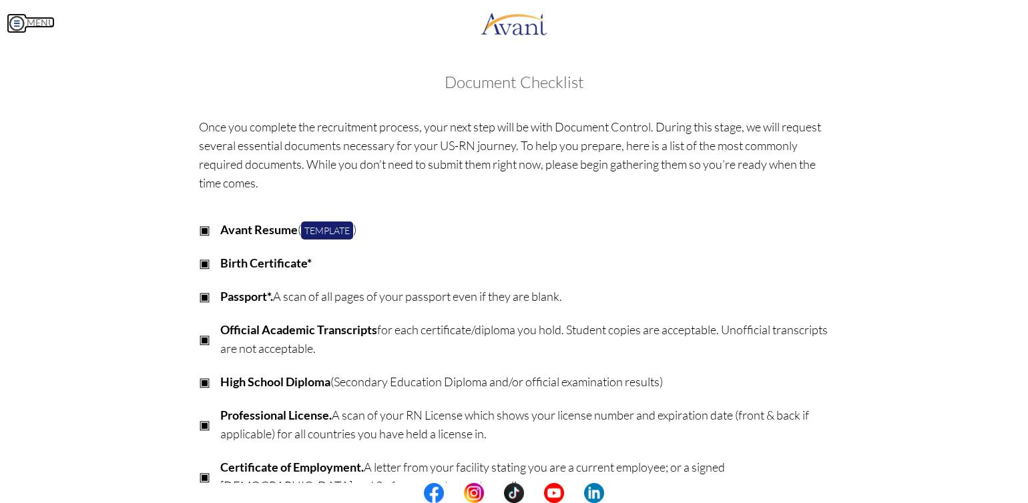
click at [19, 23] on img at bounding box center [17, 23] width 20 height 20
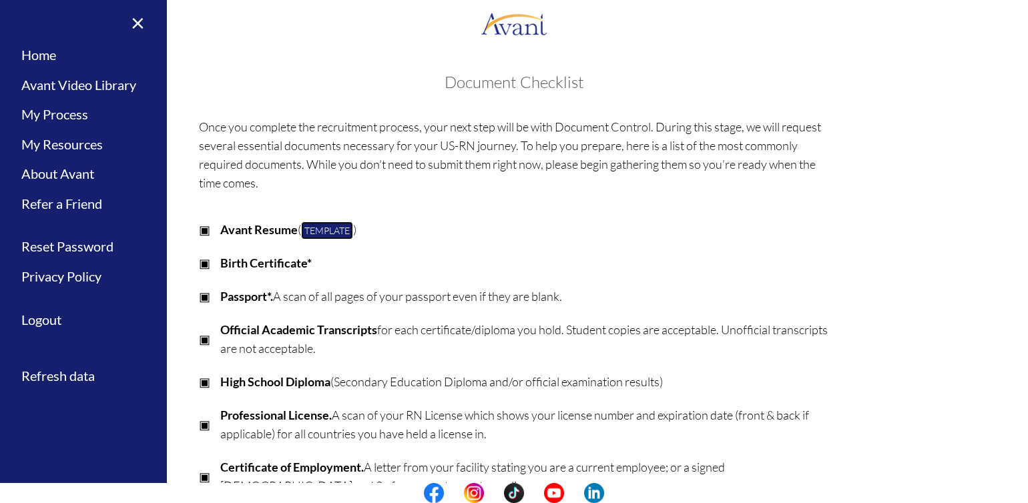
click at [331, 228] on link "Template" at bounding box center [327, 231] width 52 height 18
click at [142, 28] on link "×" at bounding box center [129, 22] width 41 height 45
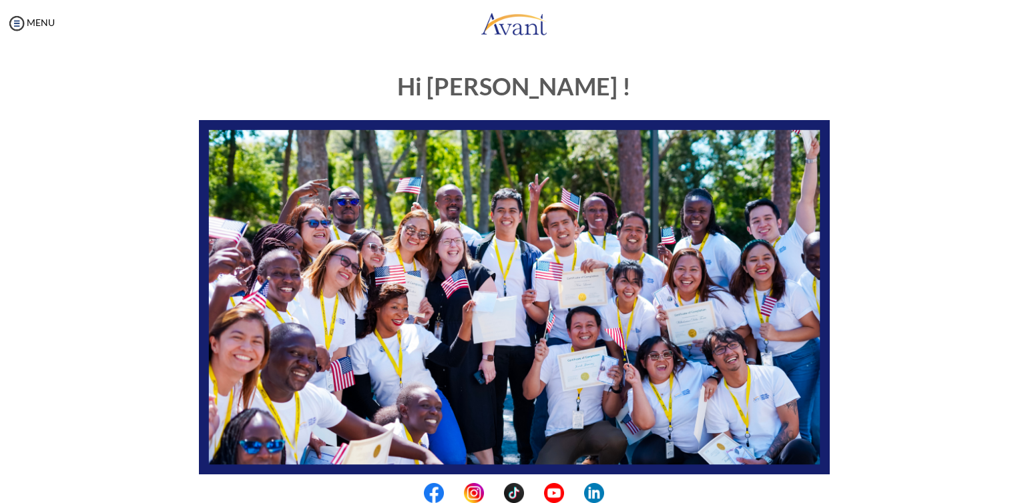
scroll to position [238, 0]
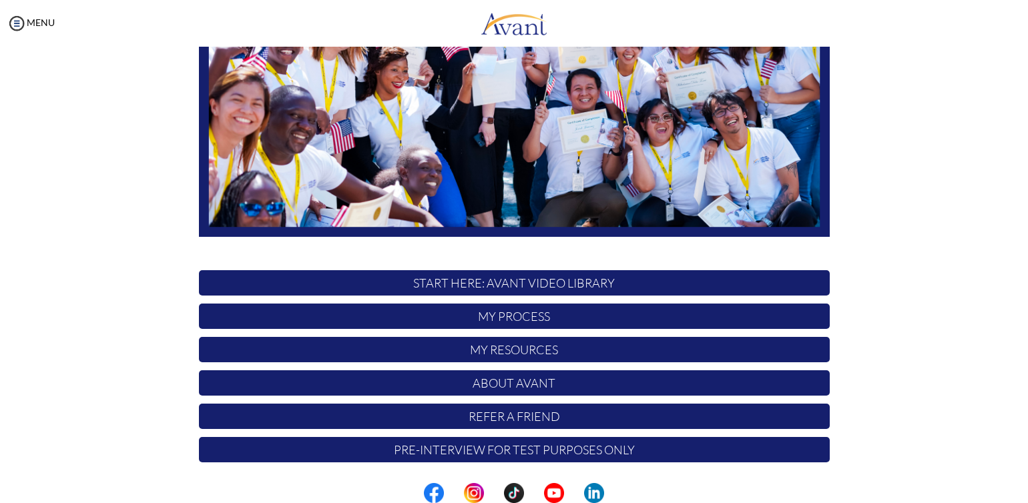
click at [486, 279] on p "START HERE: Avant Video Library" at bounding box center [514, 282] width 631 height 25
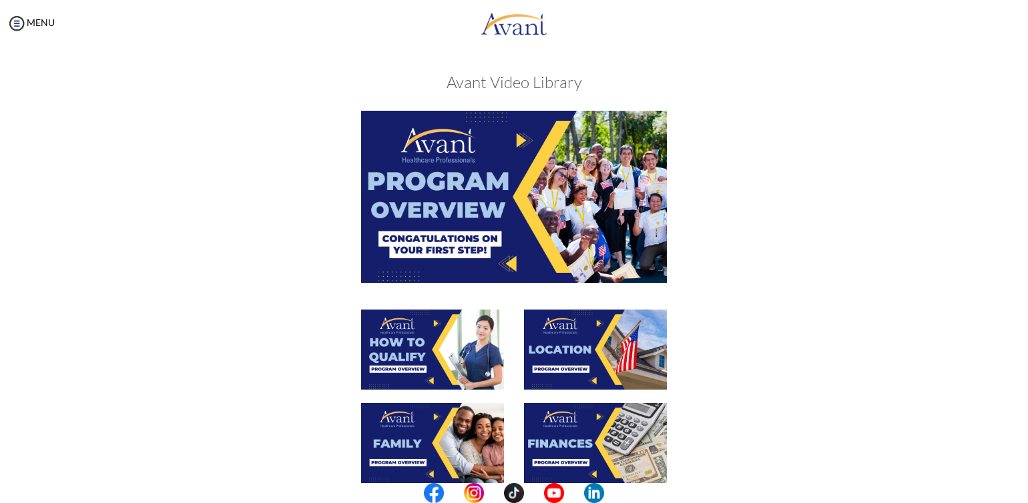
scroll to position [414, 0]
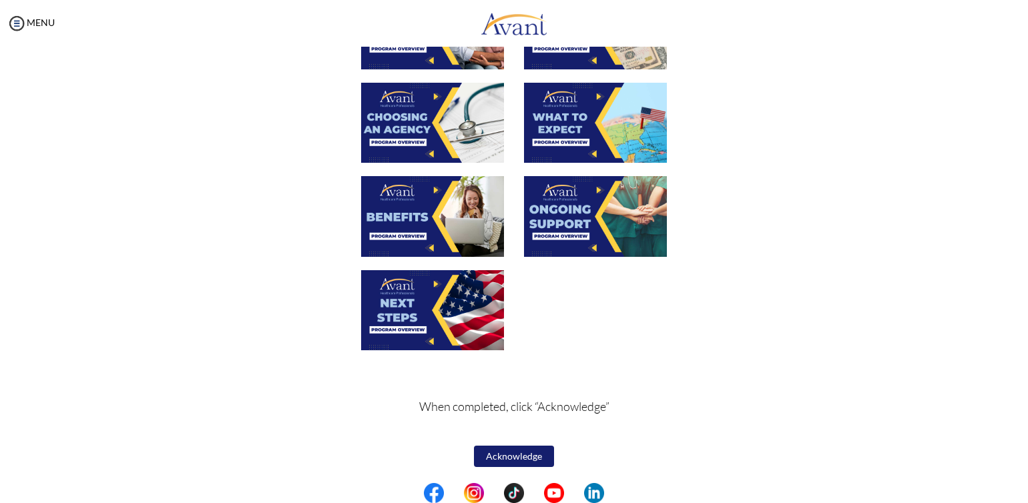
click at [501, 456] on button "Acknowledge" at bounding box center [514, 456] width 80 height 21
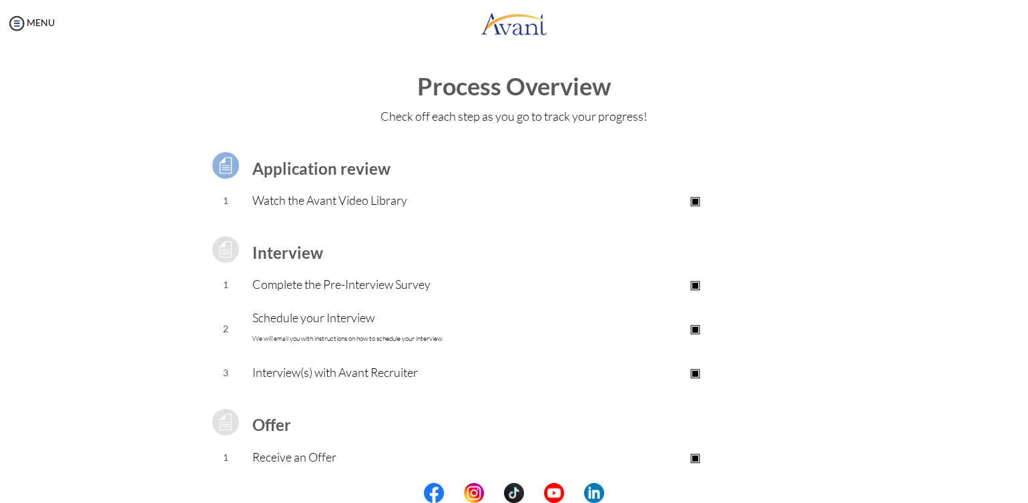
scroll to position [103, 0]
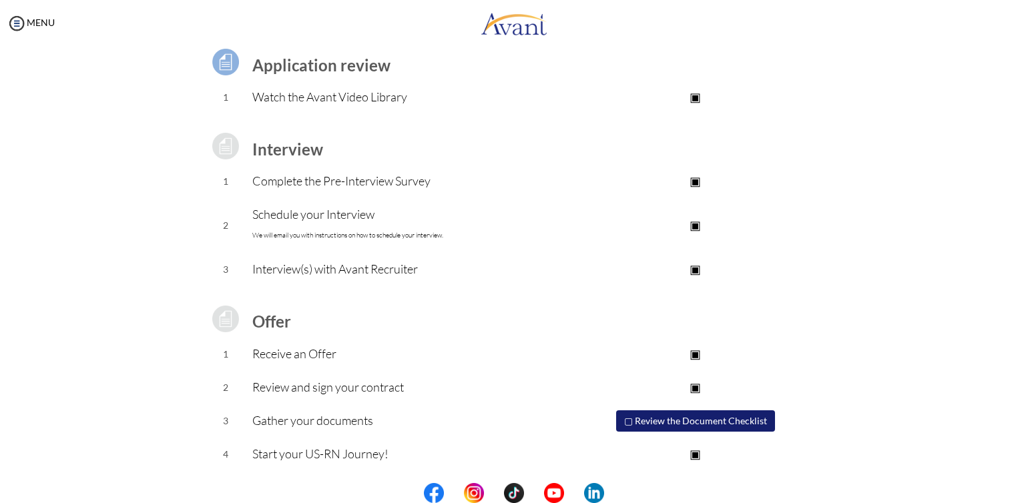
click at [630, 420] on button "▢ Review the Document Checklist" at bounding box center [695, 421] width 159 height 21
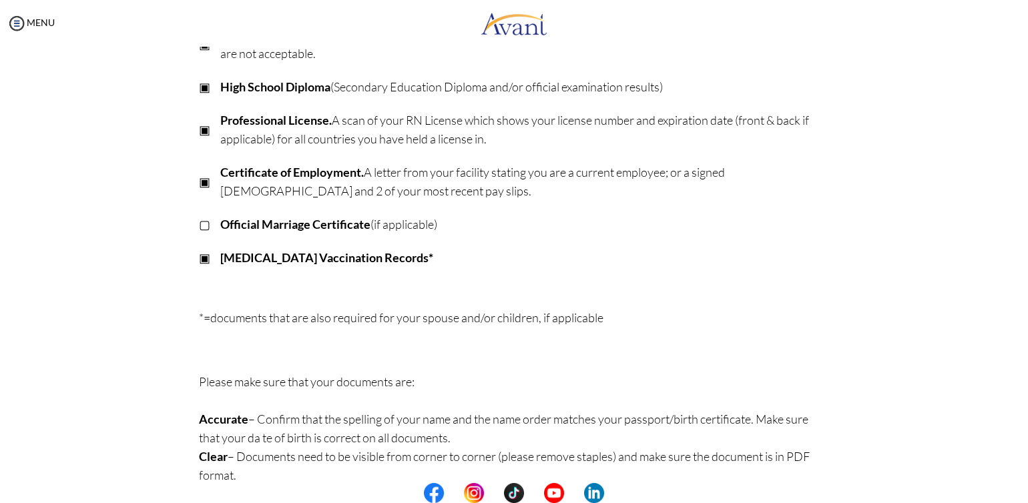
scroll to position [318, 0]
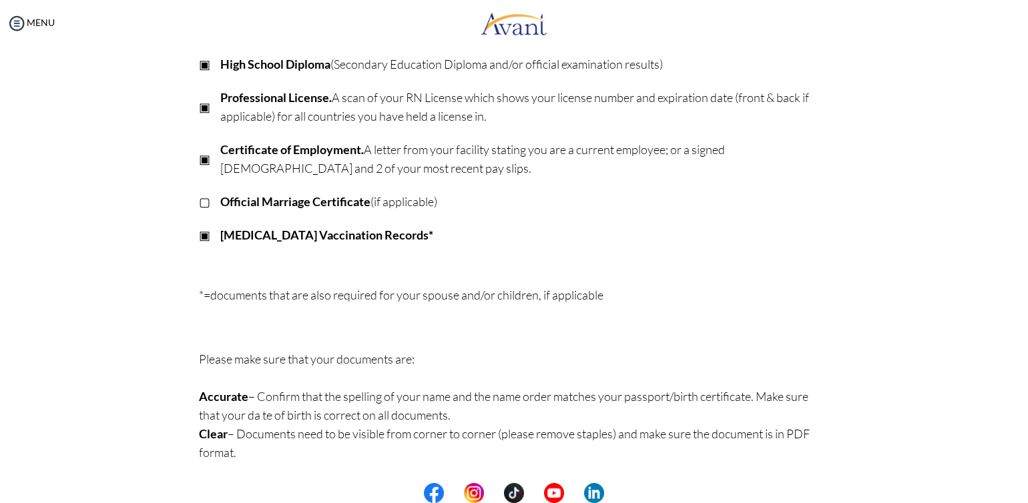
click at [200, 204] on p "▢" at bounding box center [204, 201] width 11 height 19
click at [200, 199] on p "▣" at bounding box center [204, 201] width 11 height 19
